Goal: Check status

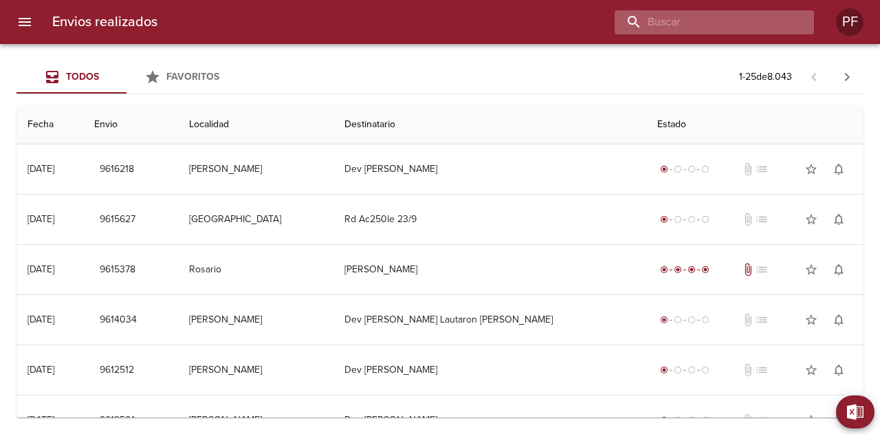
click at [729, 14] on input "buscar" at bounding box center [703, 22] width 176 height 24
type input "v"
paste input ":FLORENCIA VASILE"
click at [652, 24] on input ":FLORENCIA VASILE" at bounding box center [703, 22] width 176 height 24
type input "FLORENCIA VASILE"
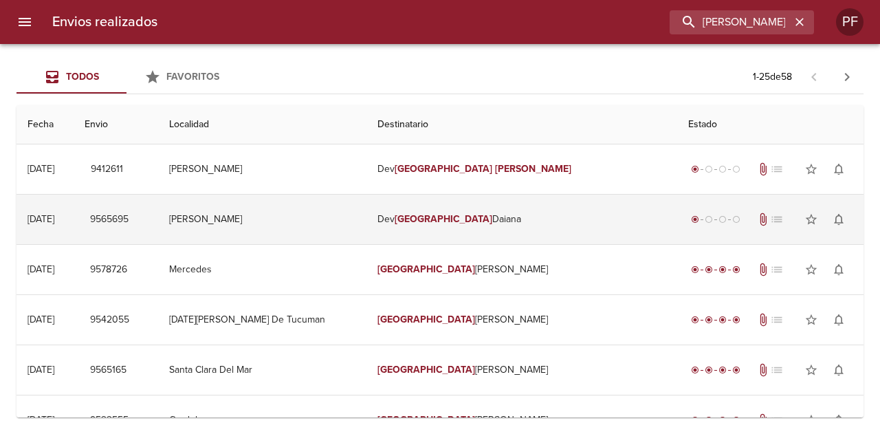
click at [282, 220] on td "[PERSON_NAME]" at bounding box center [262, 220] width 208 height 50
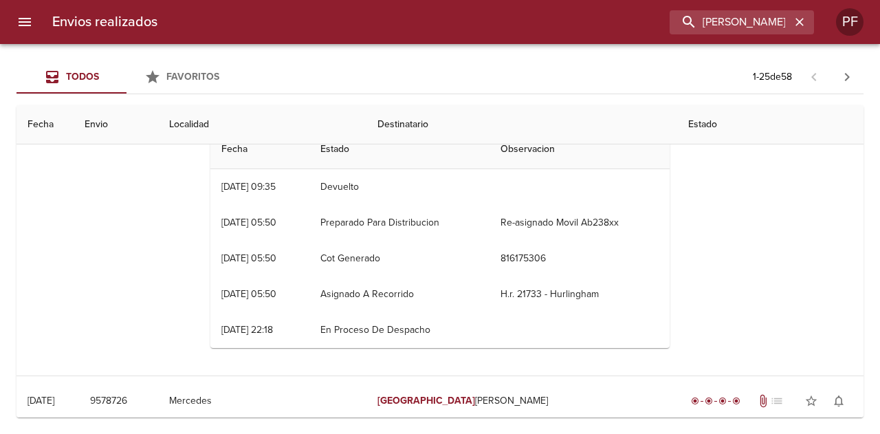
scroll to position [206, 0]
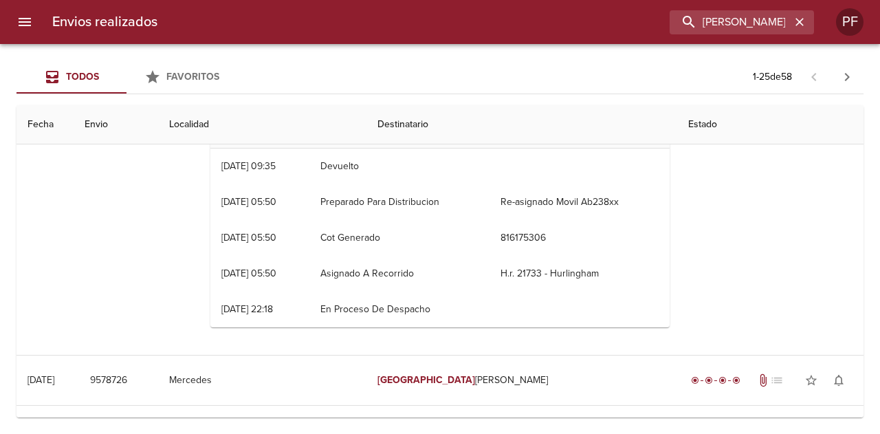
click at [452, 124] on th "Destinatario" at bounding box center [521, 124] width 311 height 39
click at [457, 122] on th "Destinatario" at bounding box center [521, 124] width 311 height 39
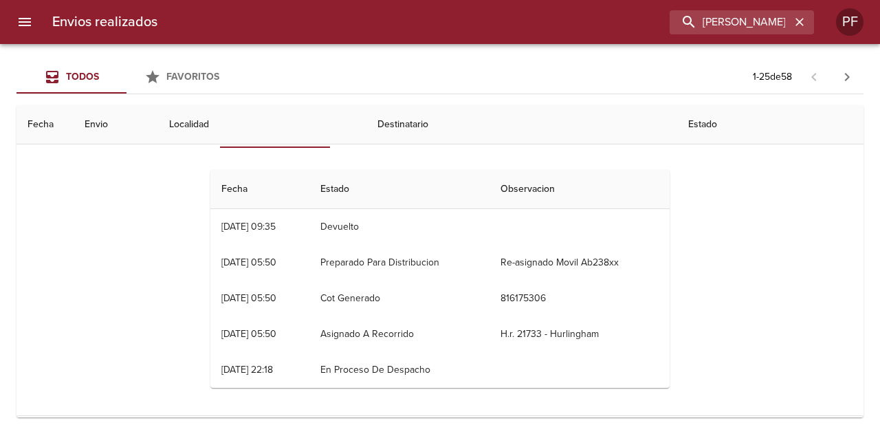
scroll to position [0, 0]
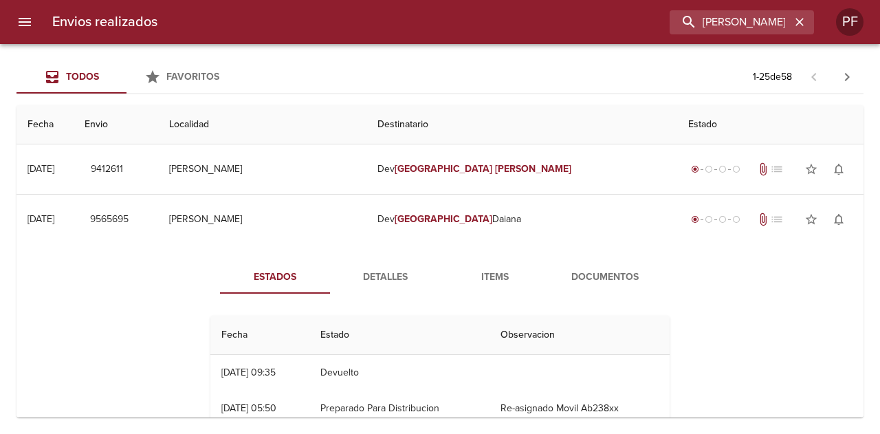
click at [395, 272] on span "Detalles" at bounding box center [385, 277] width 94 height 17
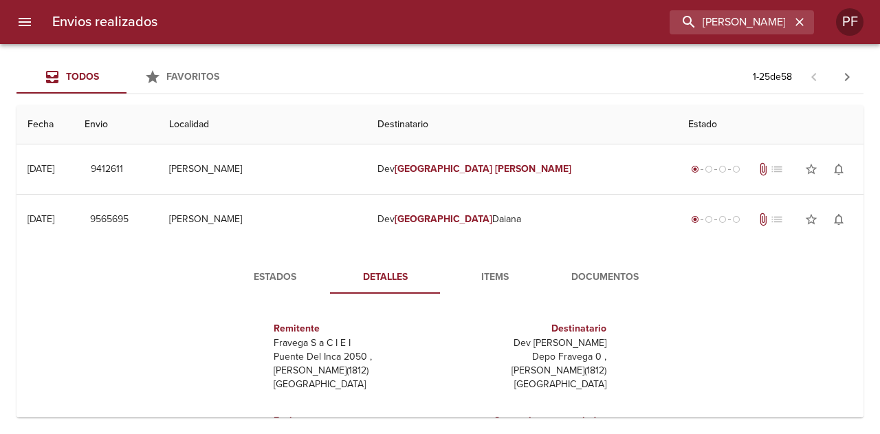
click at [490, 282] on span "Items" at bounding box center [495, 277] width 94 height 17
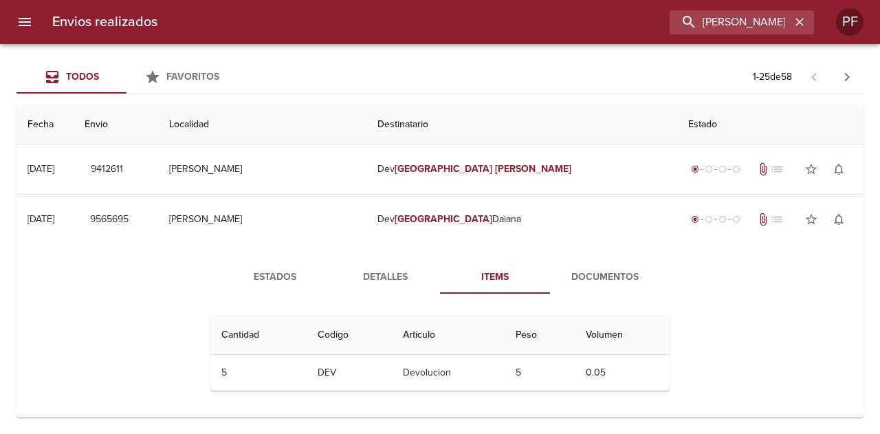
click at [597, 276] on span "Documentos" at bounding box center [605, 277] width 94 height 17
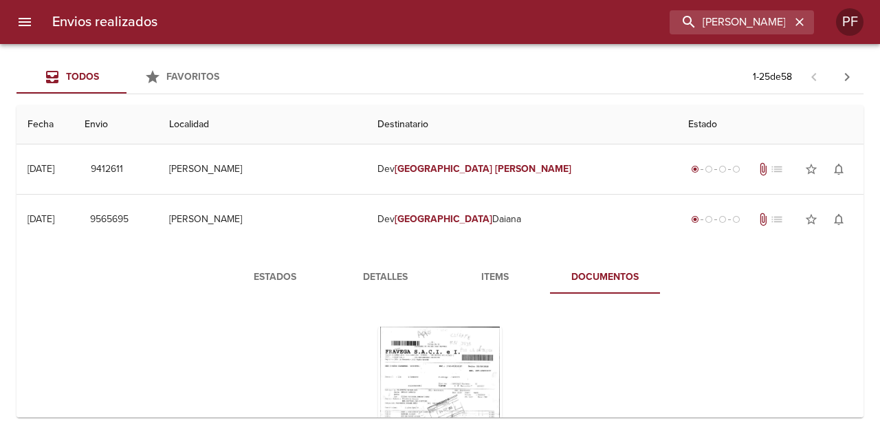
scroll to position [138, 0]
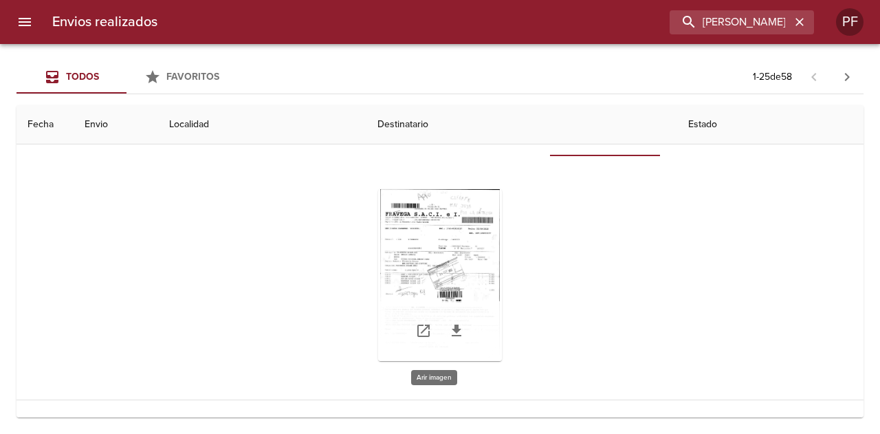
click at [457, 265] on div "Tabla de envíos del cliente" at bounding box center [440, 275] width 124 height 172
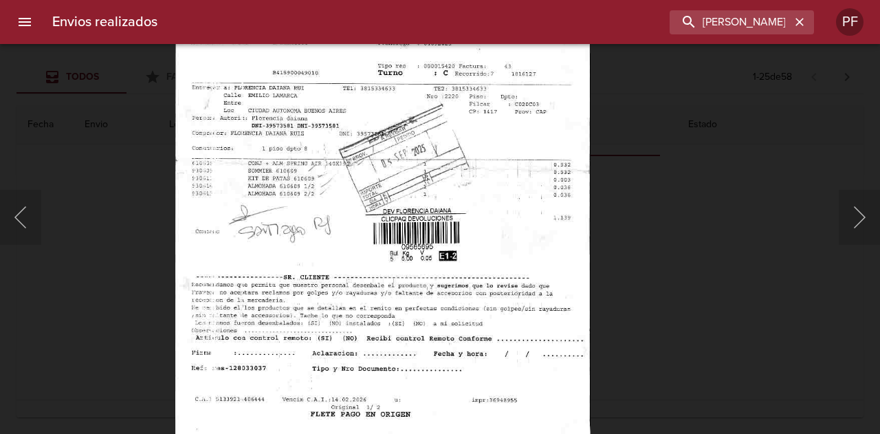
drag, startPoint x: 58, startPoint y: 230, endPoint x: 275, endPoint y: 170, distance: 225.5
click at [59, 230] on div "Lightbox" at bounding box center [440, 217] width 880 height 434
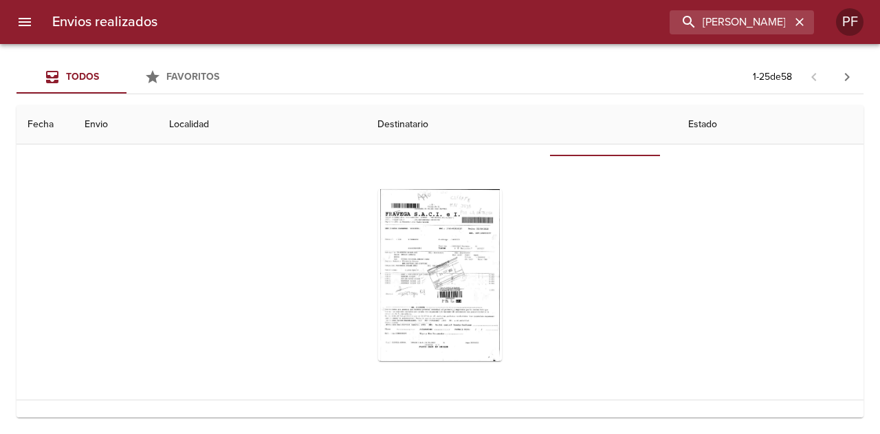
click at [128, 338] on div "Estados Detalles Items Documentos" at bounding box center [440, 253] width 825 height 293
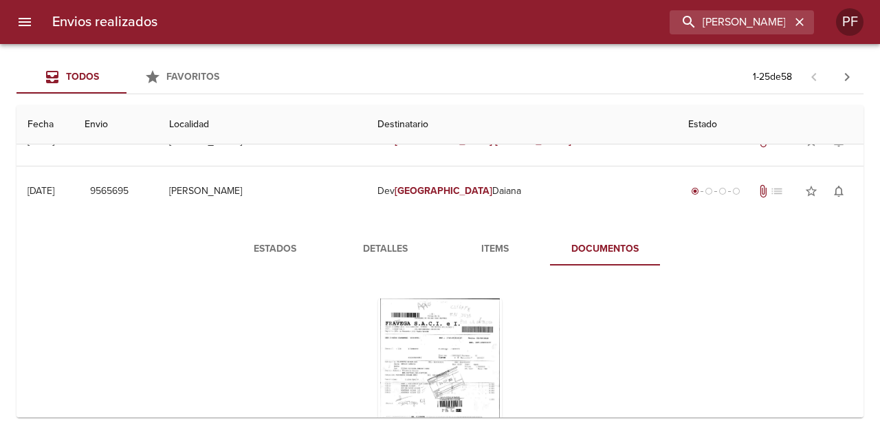
scroll to position [0, 0]
